Goal: Task Accomplishment & Management: Use online tool/utility

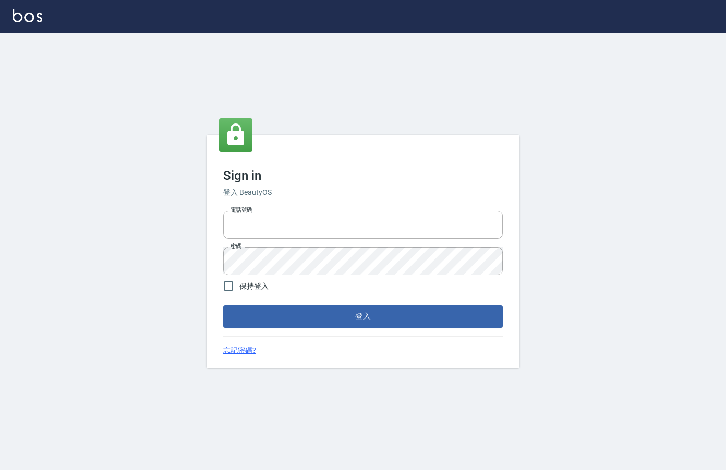
type input "0912850395"
click at [356, 329] on div "Sign in 登入 BeautyOS 電話號碼 [PHONE_NUMBER] 電話號碼 密碼 密碼 保持登入 登入 忘記密碼?" at bounding box center [363, 251] width 313 height 233
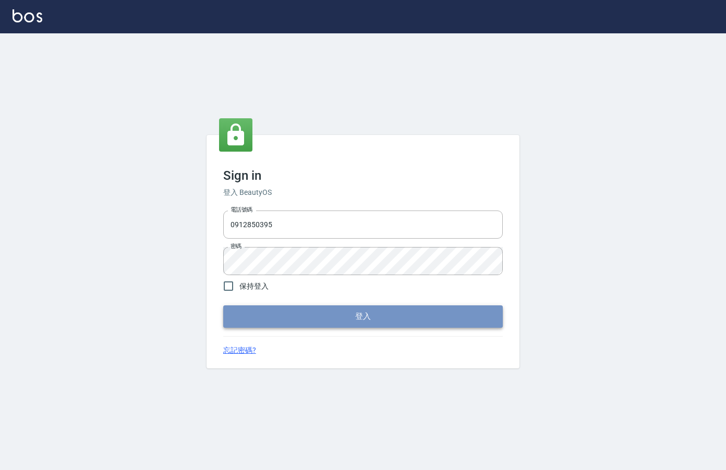
click at [357, 320] on button "登入" at bounding box center [363, 317] width 280 height 22
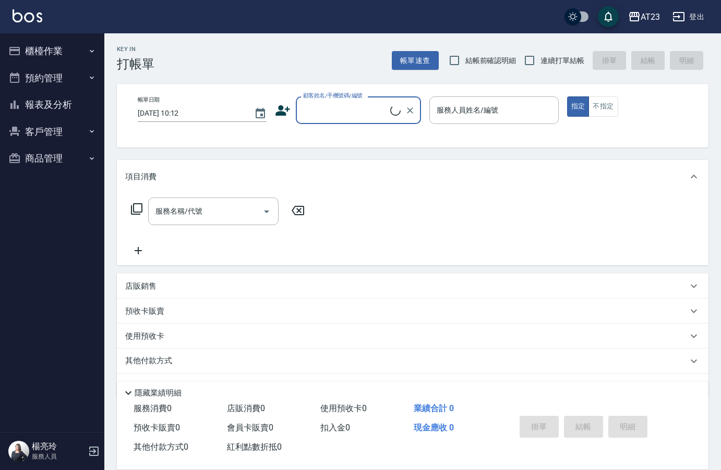
click at [42, 46] on button "櫃檯作業" at bounding box center [52, 51] width 96 height 27
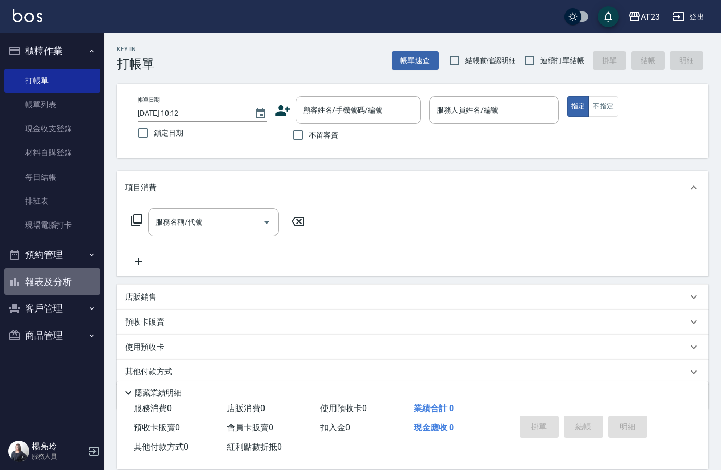
click at [58, 285] on button "報表及分析" at bounding box center [52, 282] width 96 height 27
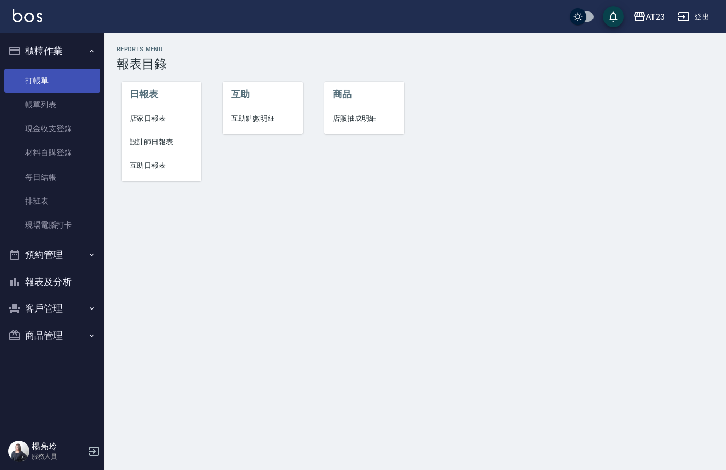
click at [51, 86] on link "打帳單" at bounding box center [52, 81] width 96 height 24
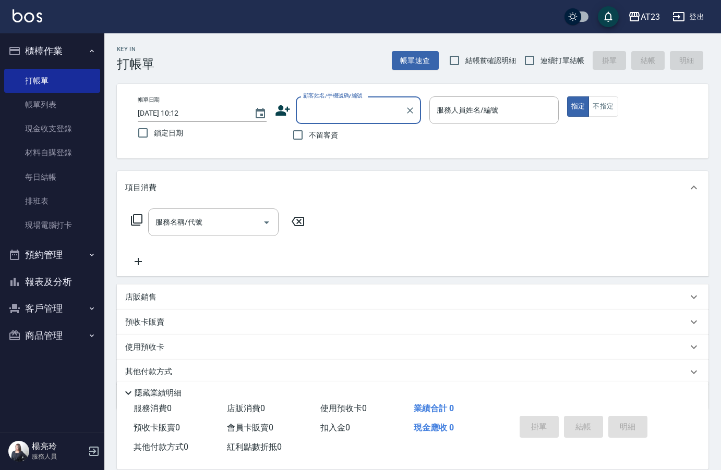
click at [137, 221] on icon at bounding box center [136, 220] width 13 height 13
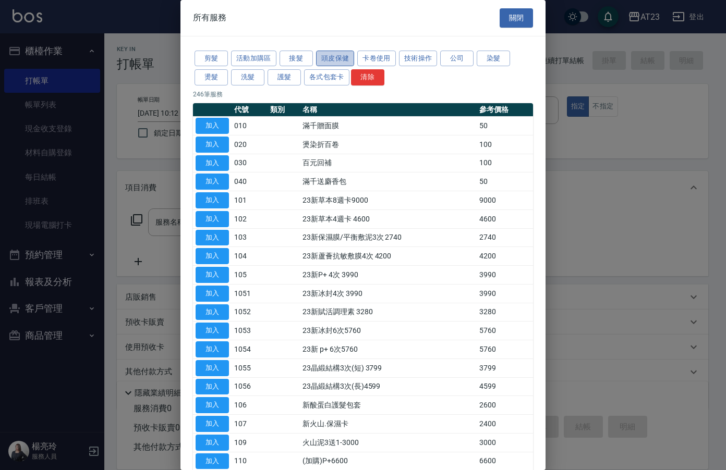
click at [323, 60] on button "頭皮保健" at bounding box center [335, 59] width 39 height 16
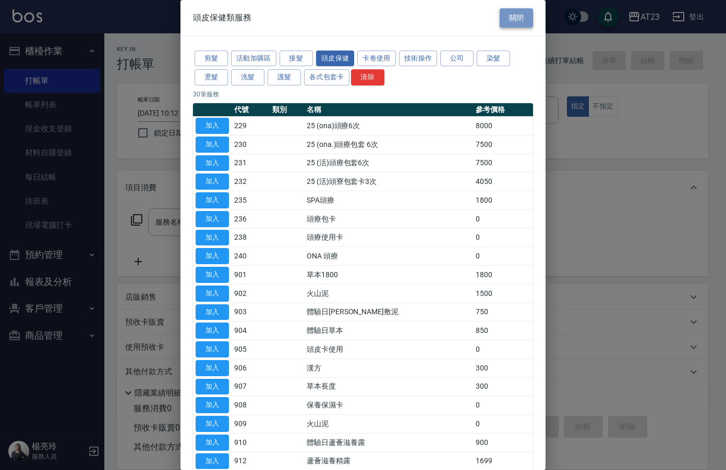
click at [520, 26] on button "關閉" at bounding box center [516, 17] width 33 height 19
